Goal: Transaction & Acquisition: Purchase product/service

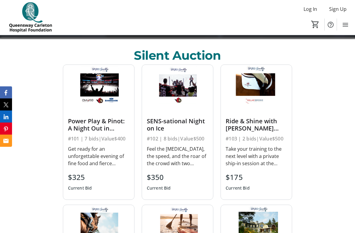
scroll to position [245, 0]
click at [254, 126] on div "Ride & Shine with [PERSON_NAME] Training" at bounding box center [256, 124] width 61 height 14
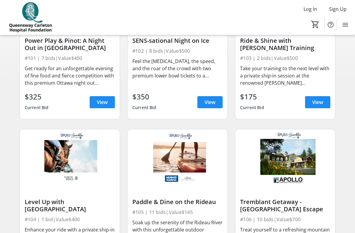
scroll to position [120, 0]
click at [317, 104] on span "View" at bounding box center [318, 101] width 11 height 7
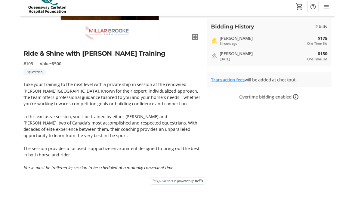
scroll to position [131, 0]
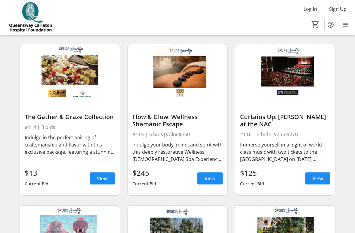
scroll to position [689, 0]
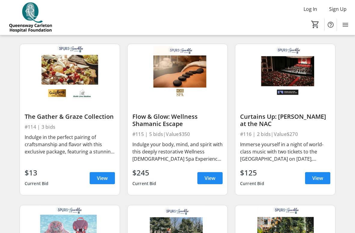
click at [316, 180] on span "View" at bounding box center [318, 177] width 11 height 7
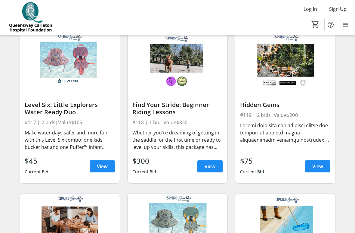
scroll to position [862, 0]
click at [210, 170] on span "View" at bounding box center [210, 166] width 11 height 7
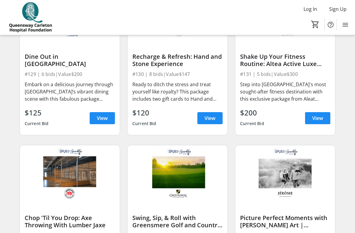
scroll to position [1555, 0]
click at [216, 123] on span at bounding box center [210, 118] width 25 height 14
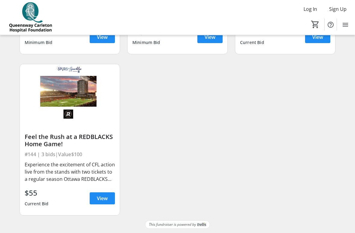
scroll to position [2281, 0]
